Goal: Transaction & Acquisition: Purchase product/service

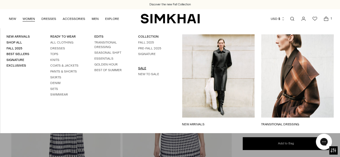
click at [141, 67] on link "SALE" at bounding box center [142, 68] width 8 height 4
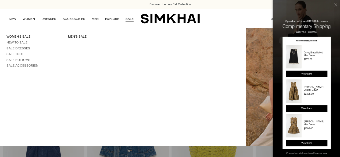
click at [126, 18] on link "SALE" at bounding box center [130, 19] width 8 height 12
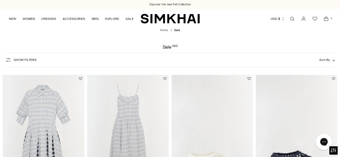
scroll to position [28, 0]
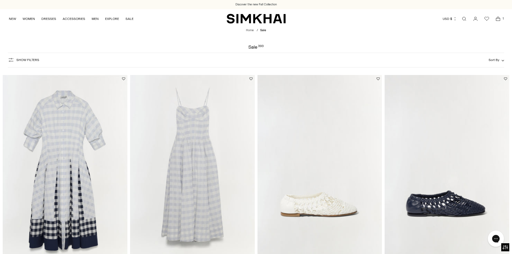
scroll to position [32, 0]
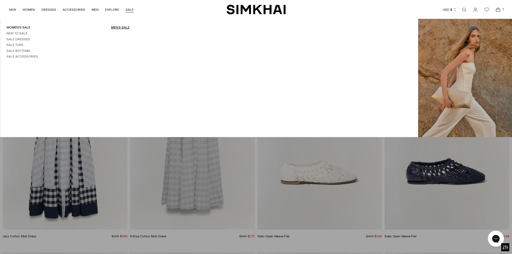
click at [121, 26] on link "Men's Sale" at bounding box center [120, 28] width 19 height 4
